Goal: Task Accomplishment & Management: Complete application form

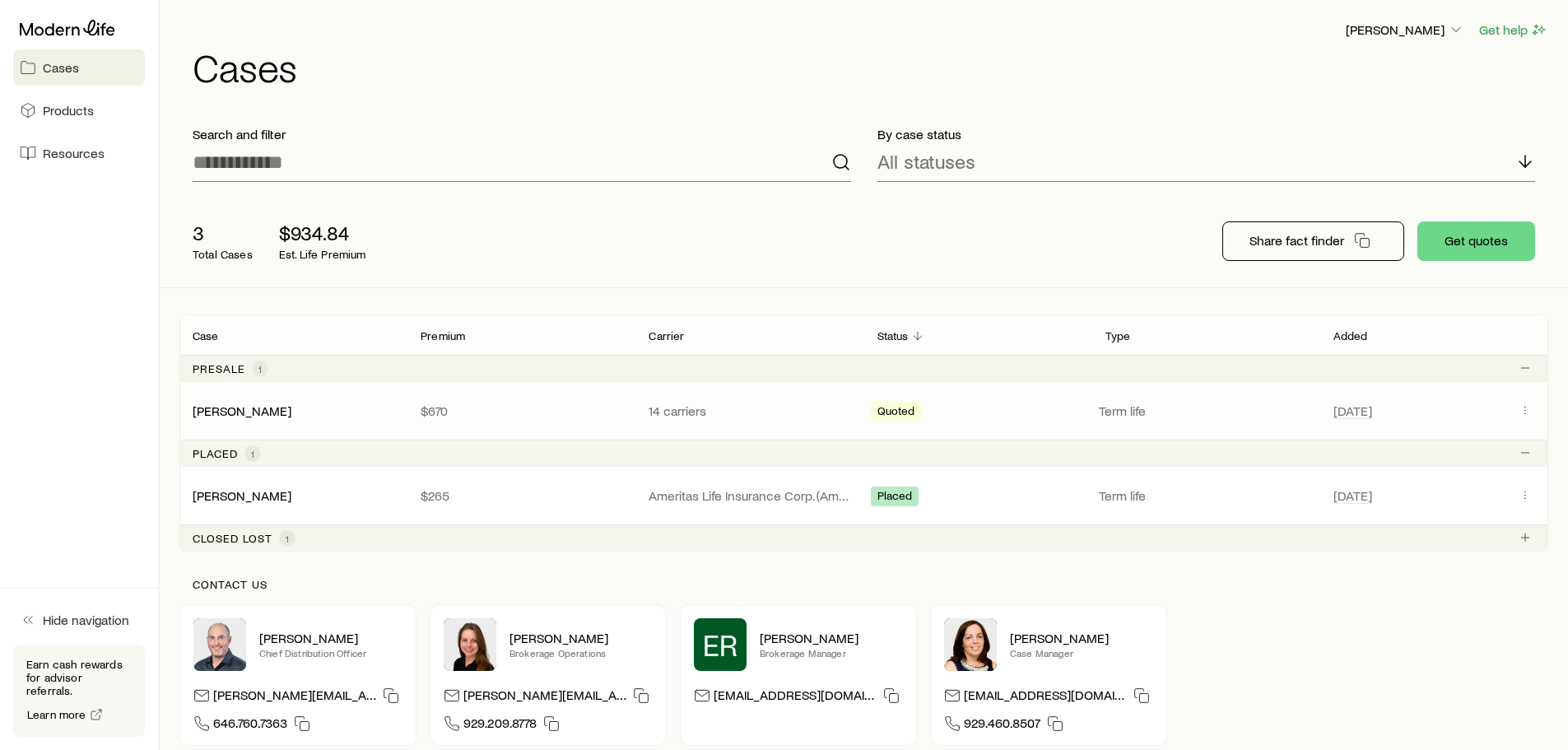
click at [583, 415] on p "$670" at bounding box center [521, 411] width 201 height 16
click at [252, 414] on link "[PERSON_NAME]" at bounding box center [243, 409] width 98 height 15
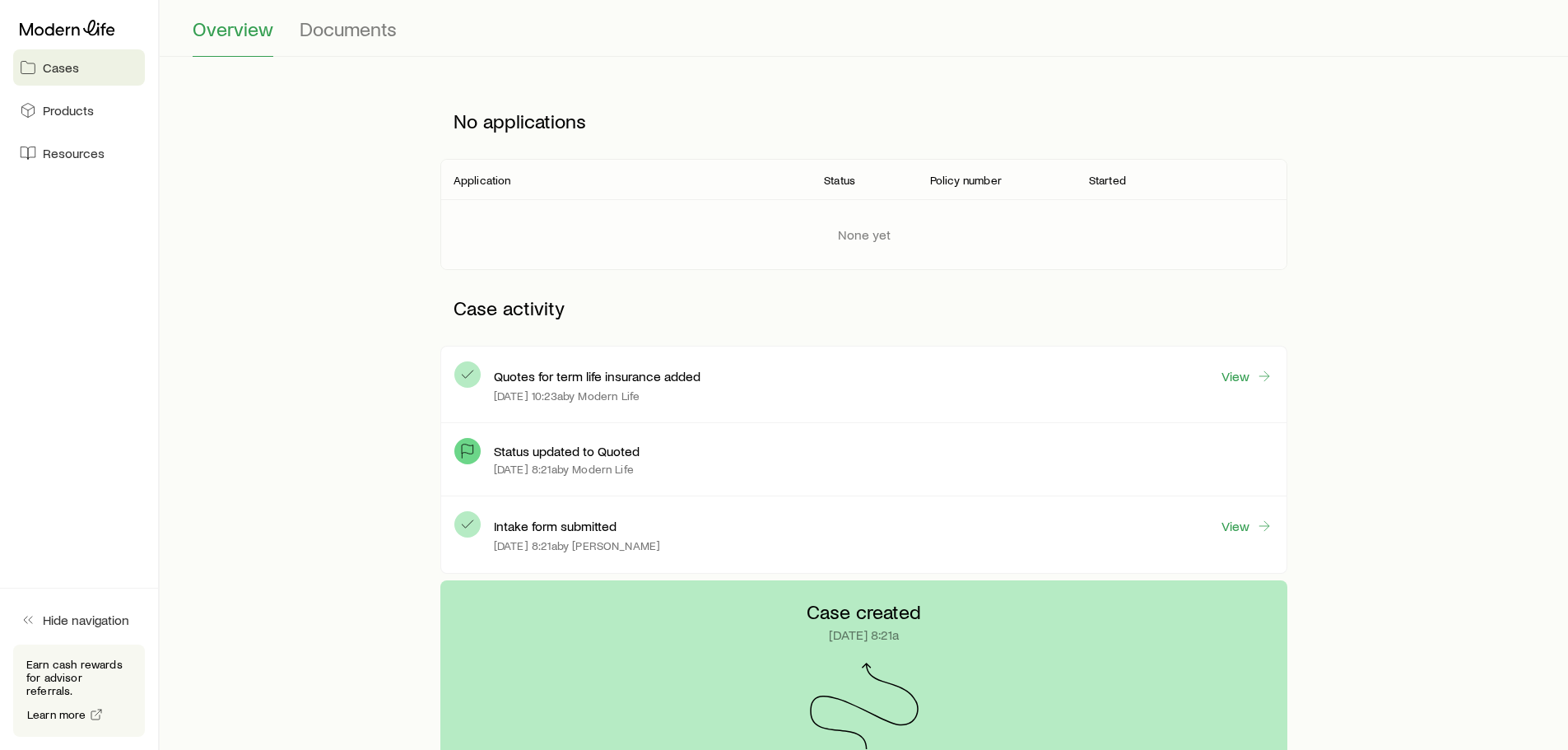
scroll to position [103, 0]
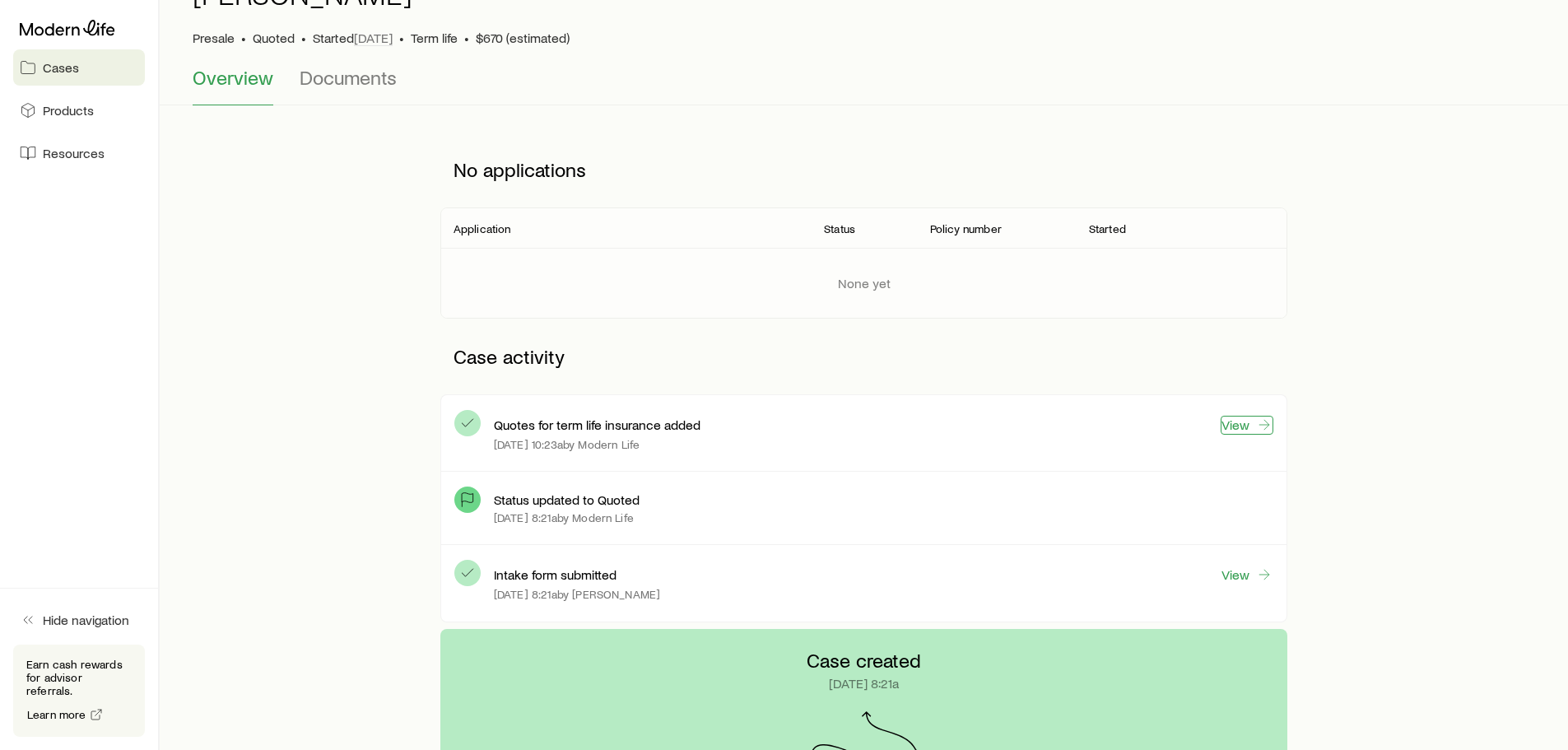
click at [1243, 433] on link "View" at bounding box center [1247, 424] width 53 height 19
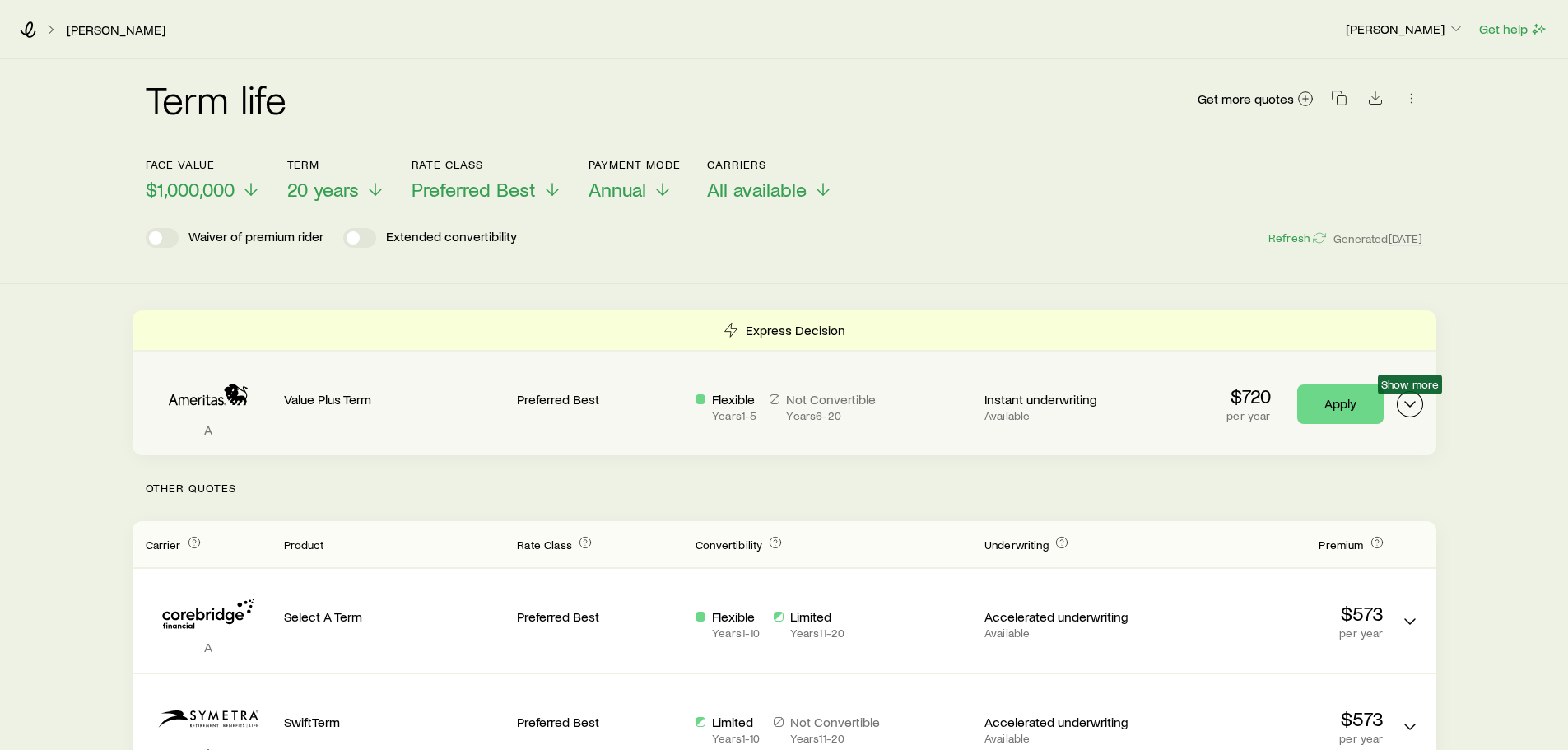
click at [1405, 399] on icon "Term quotes" at bounding box center [1410, 404] width 20 height 20
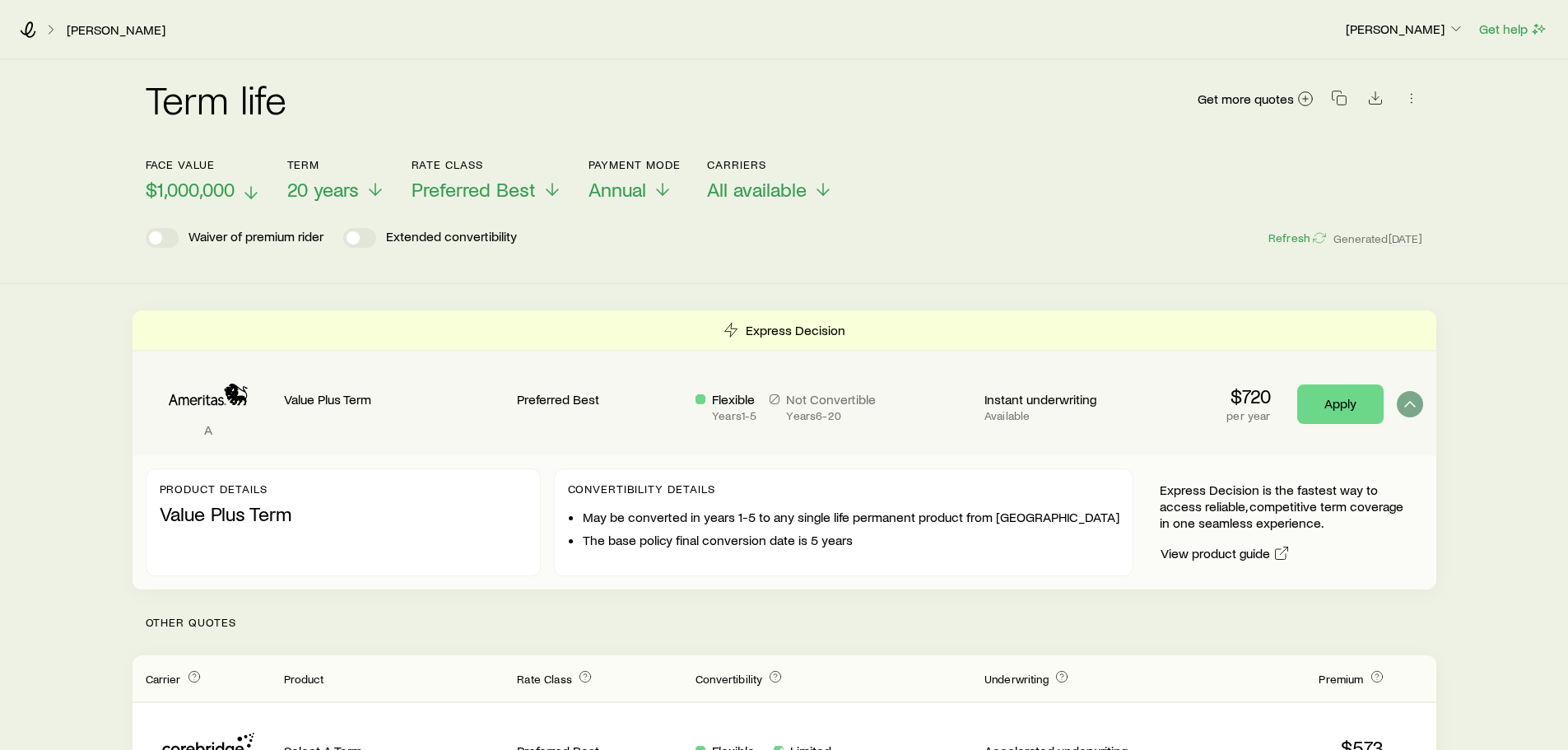
click at [251, 198] on polyline at bounding box center [251, 195] width 12 height 5
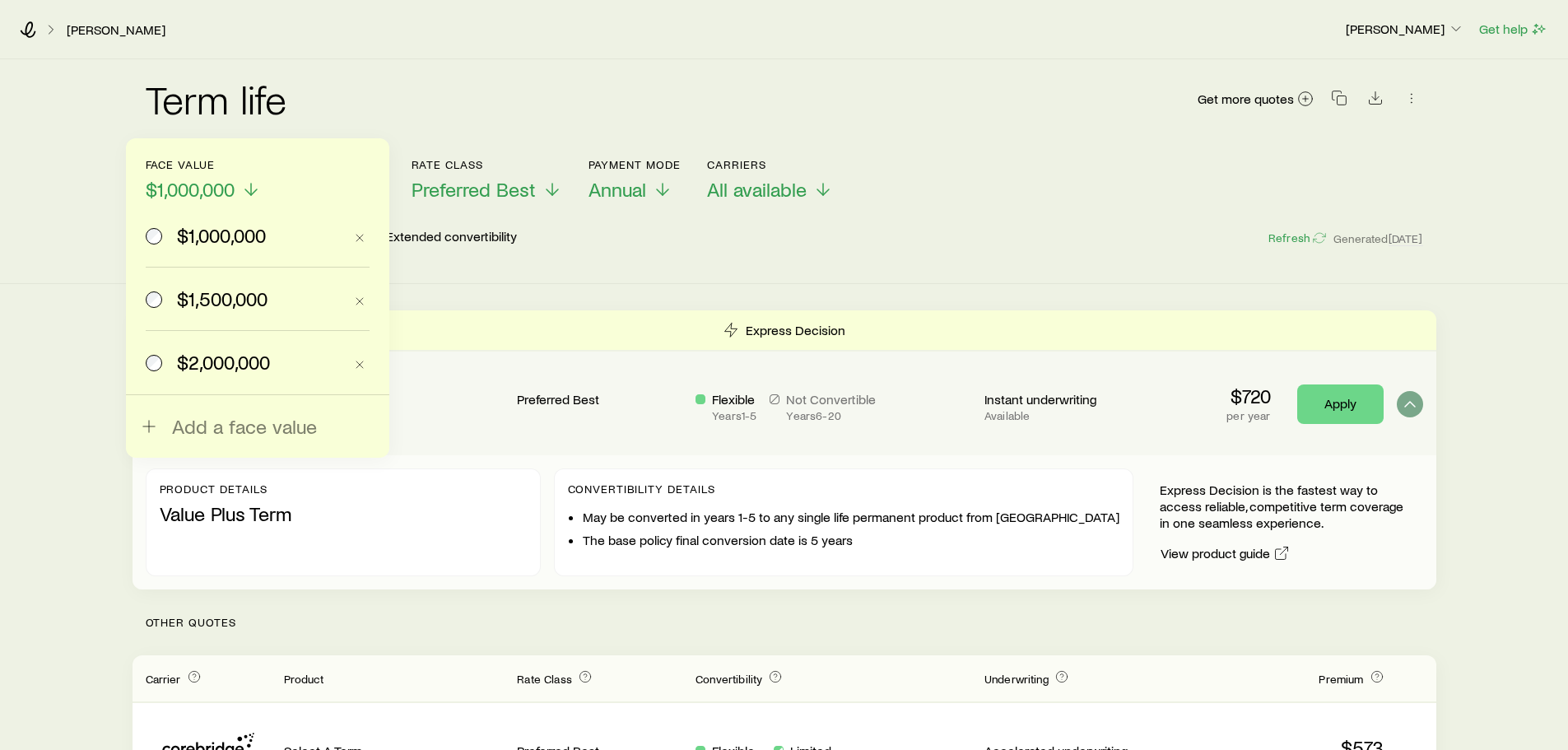
click at [227, 286] on label "$1,500,000" at bounding box center [244, 299] width 198 height 63
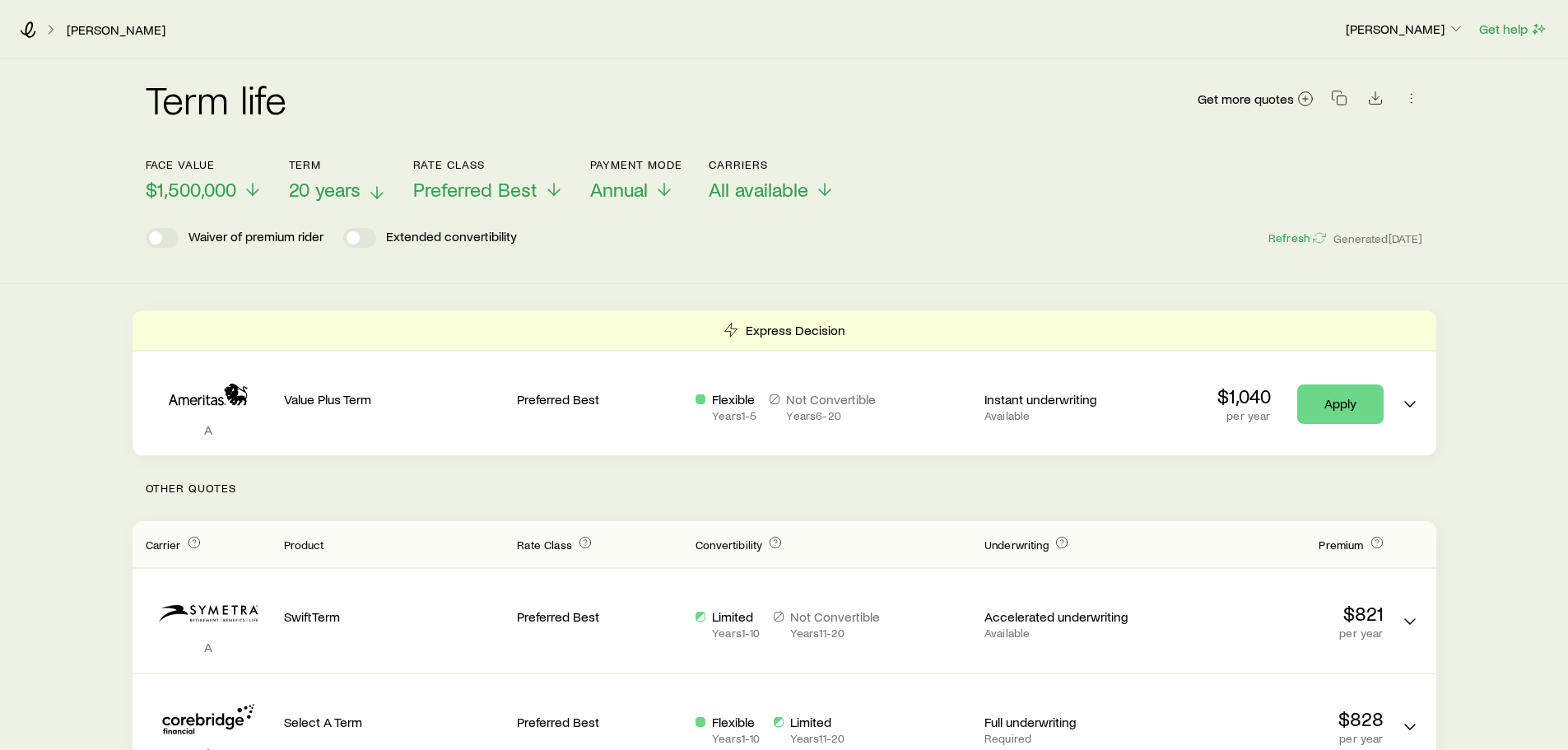
click at [363, 193] on p "20 years" at bounding box center [337, 190] width 98 height 23
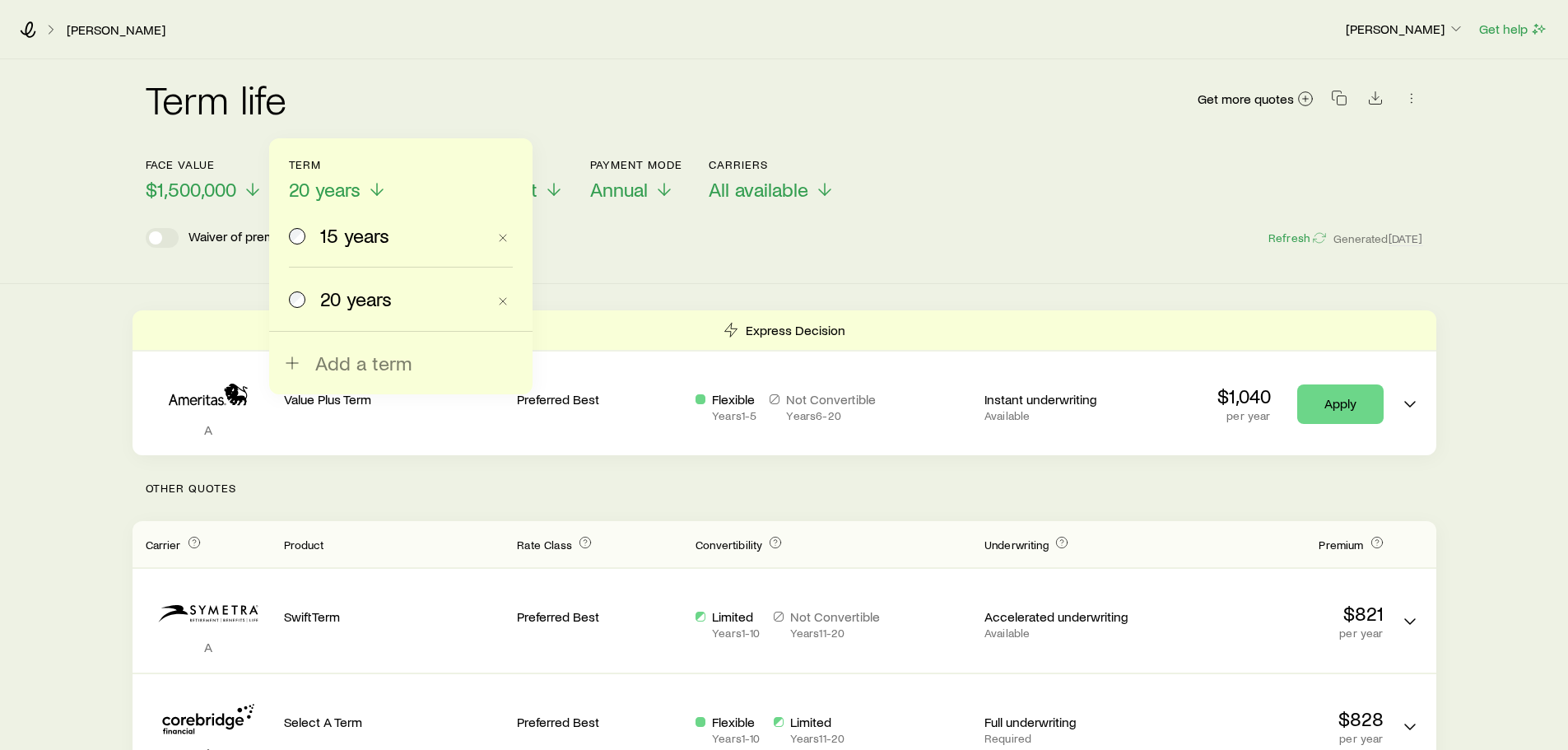
click at [363, 240] on span "15 years" at bounding box center [354, 235] width 69 height 23
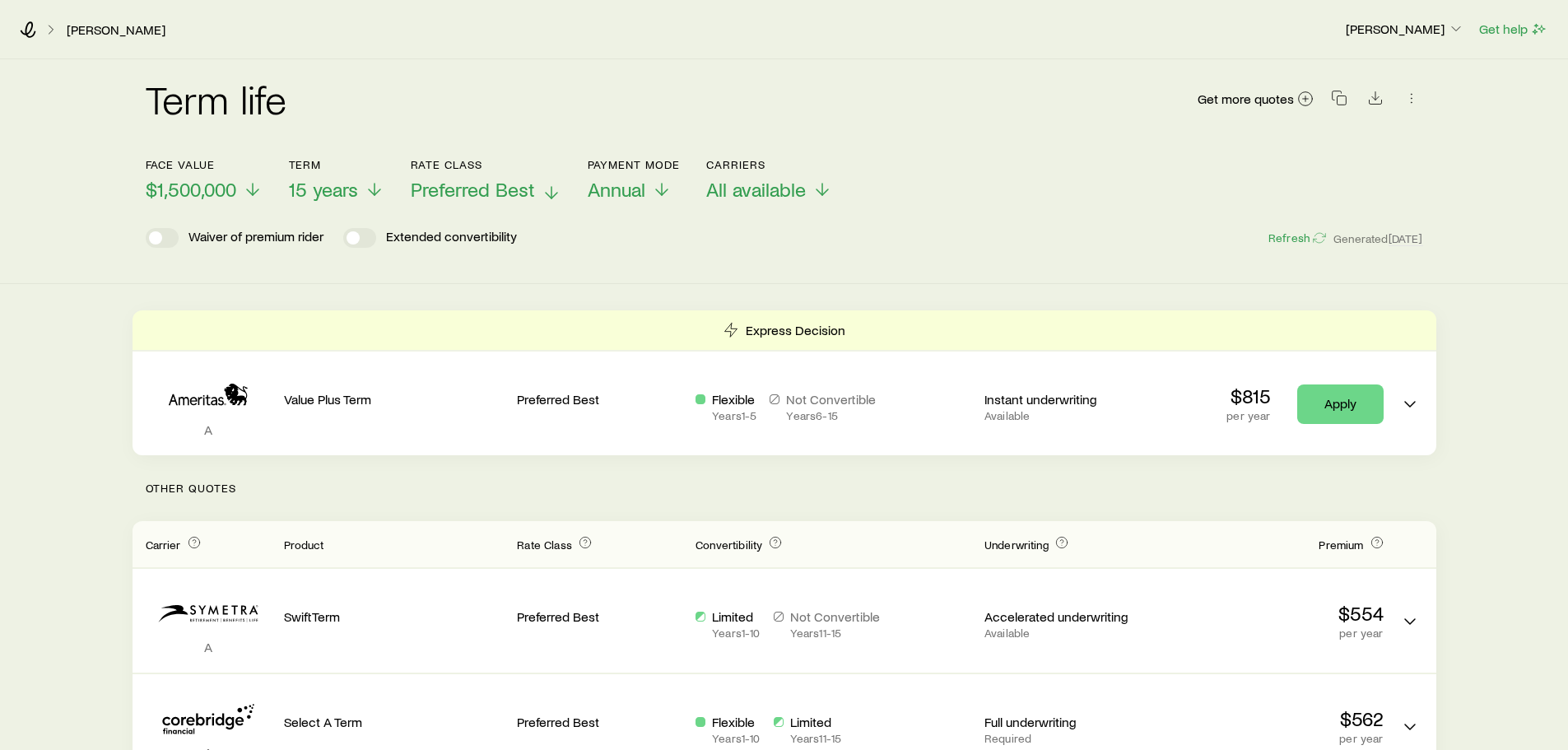
click at [537, 192] on p "Preferred Best" at bounding box center [486, 190] width 150 height 23
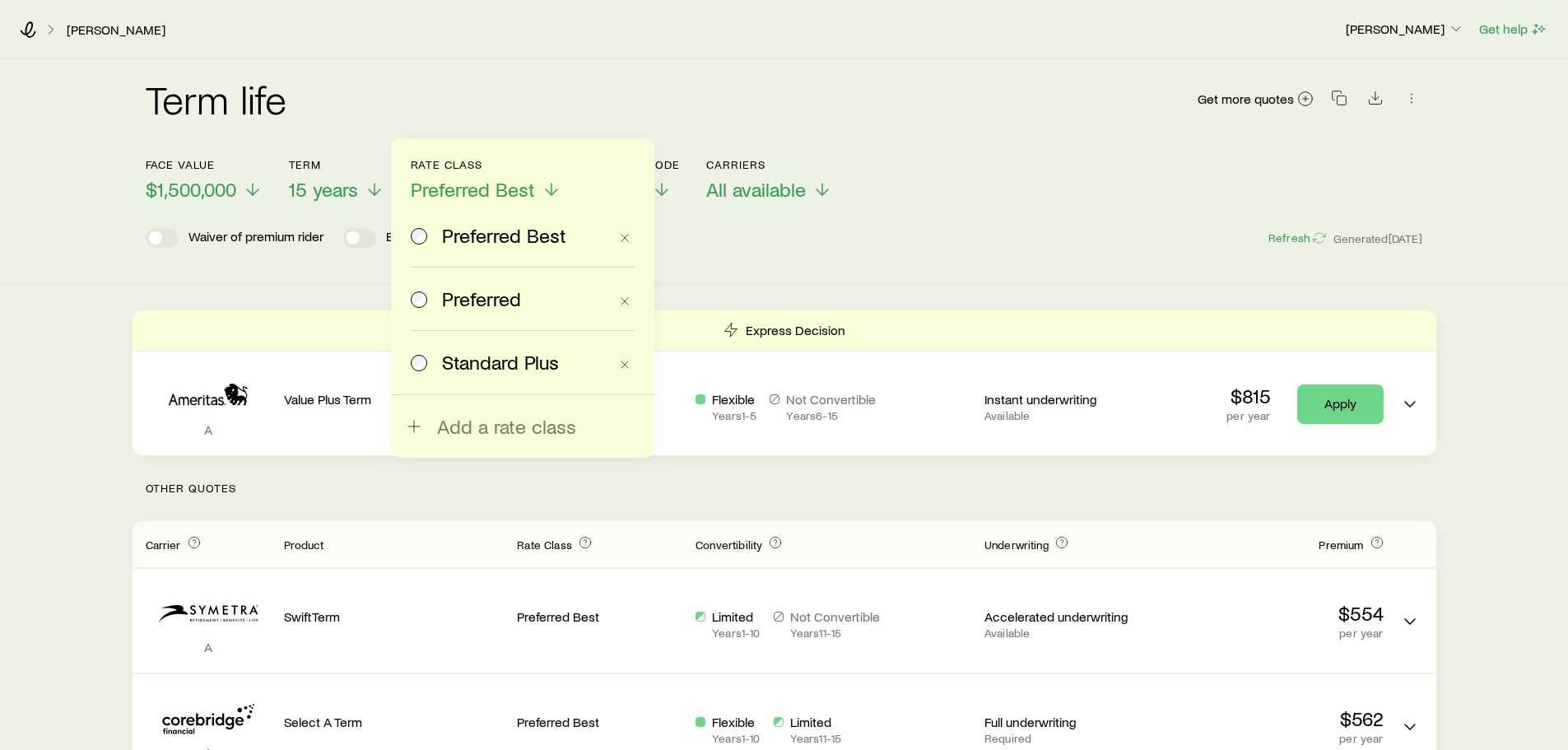
click at [486, 292] on span "Preferred" at bounding box center [481, 299] width 79 height 23
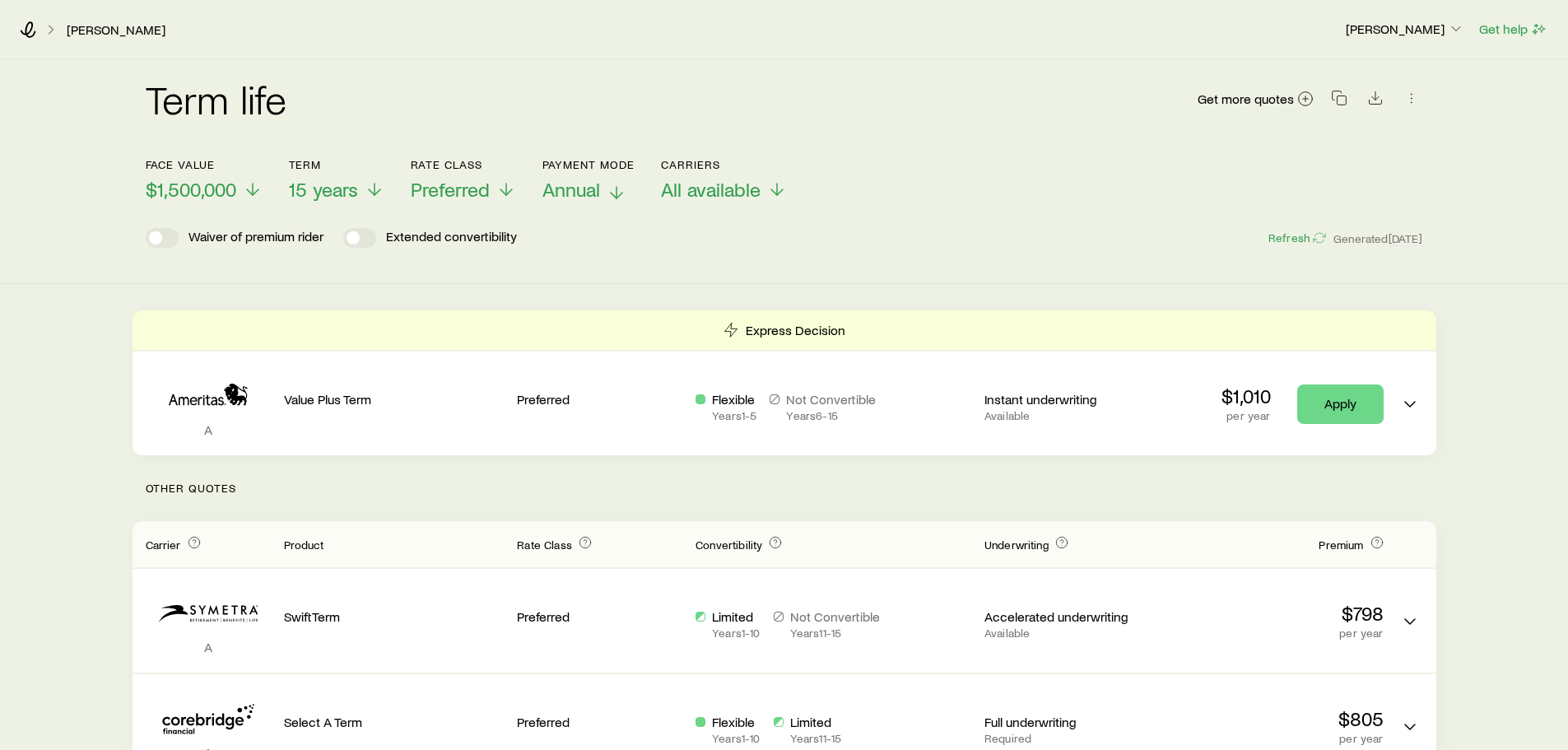
click at [618, 192] on icon at bounding box center [617, 192] width 20 height 20
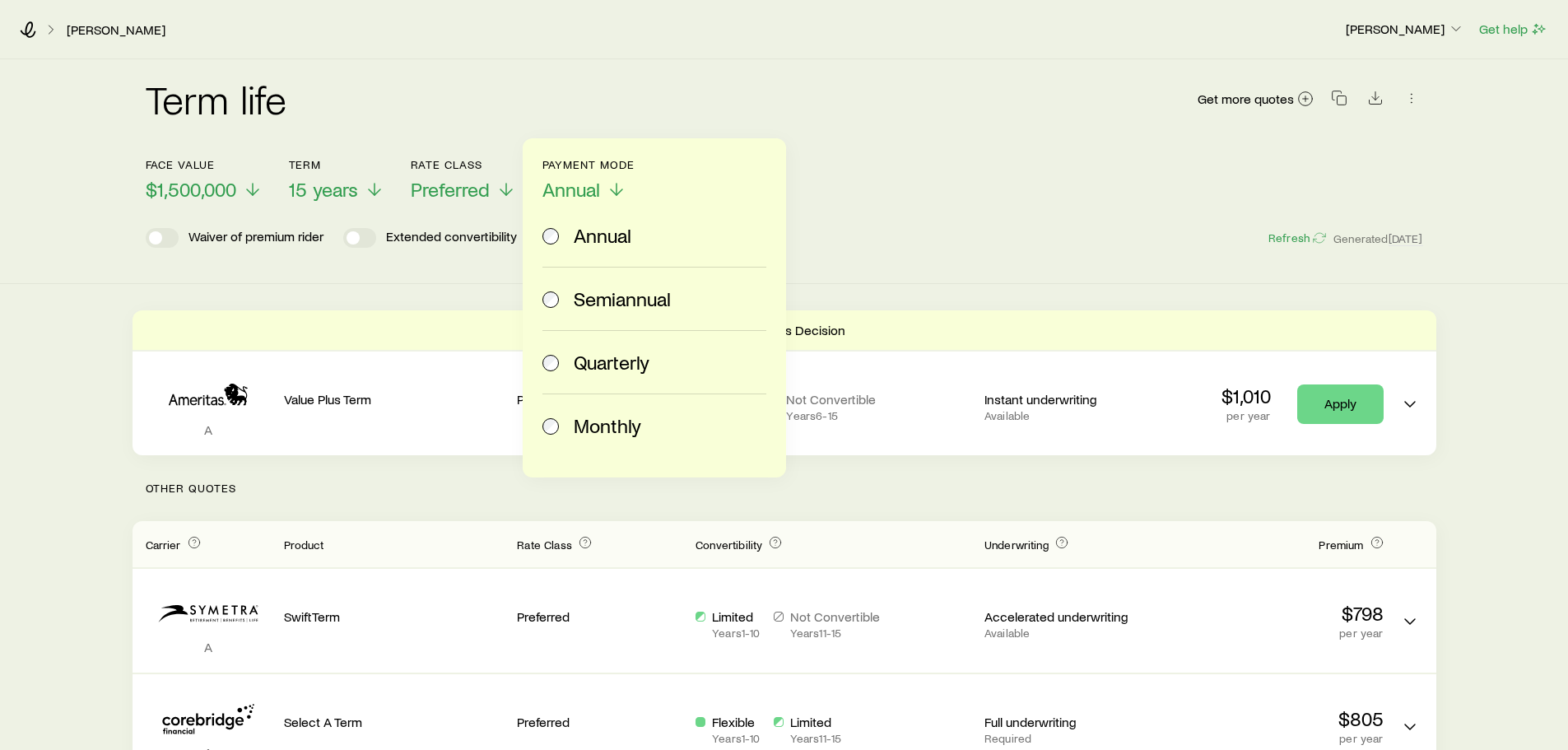
click at [602, 424] on span "Monthly" at bounding box center [607, 426] width 67 height 23
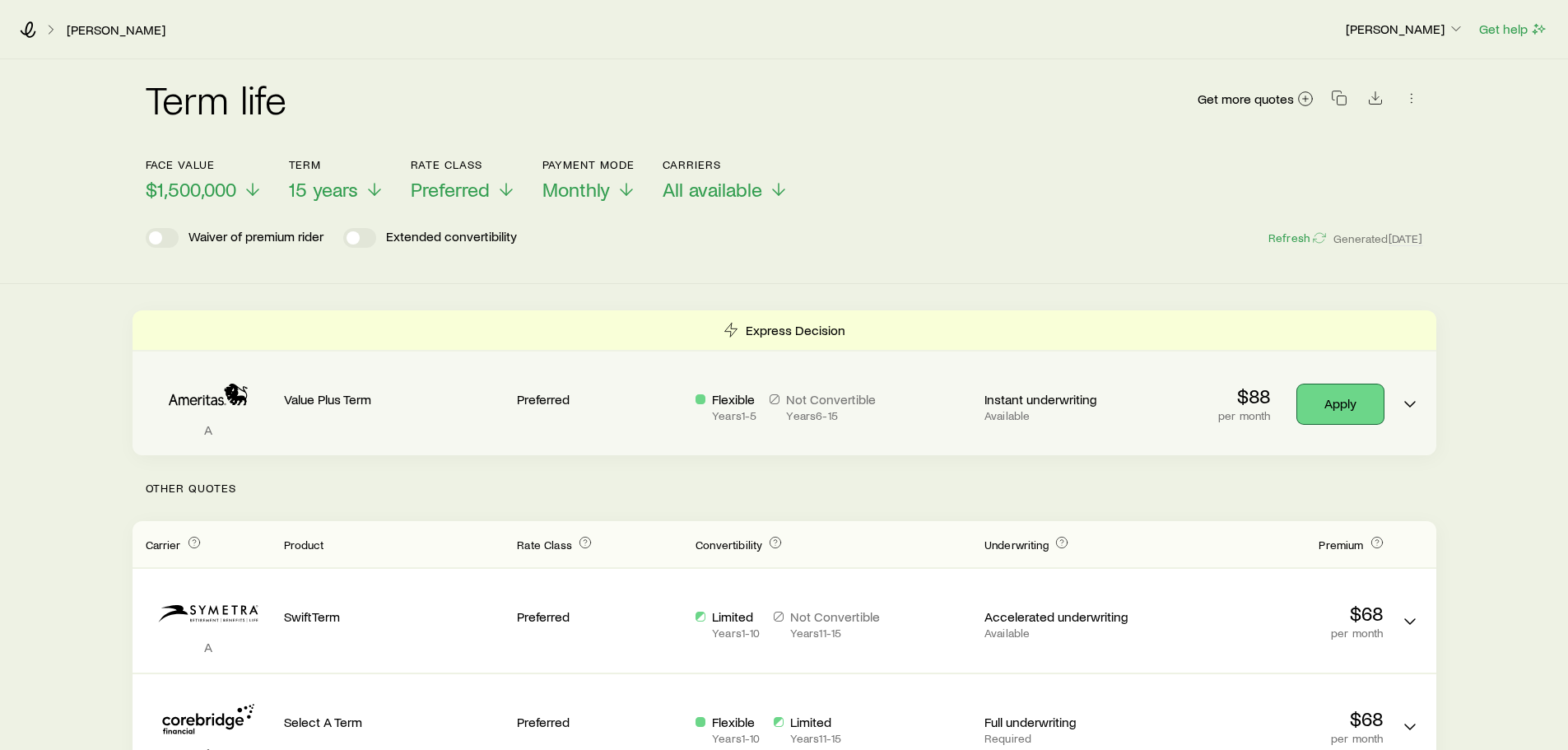
click at [1326, 404] on link "Apply" at bounding box center [1340, 404] width 87 height 39
